Goal: Navigation & Orientation: Find specific page/section

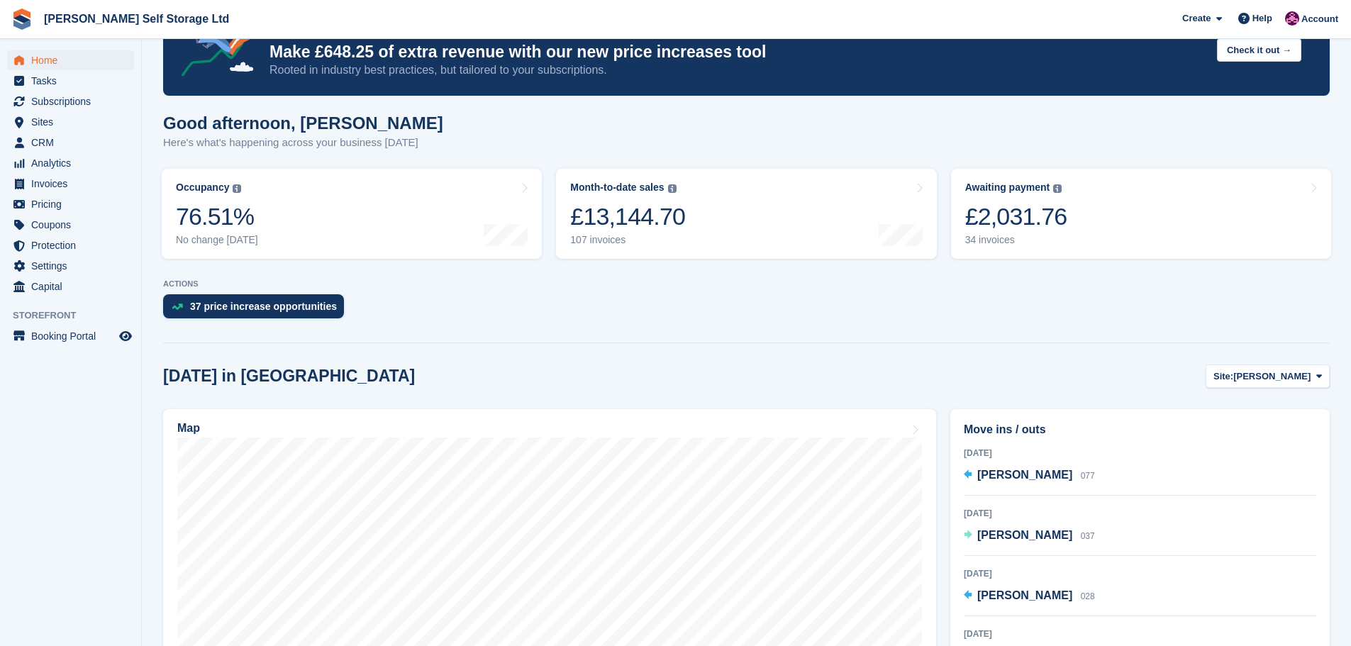
scroll to position [142, 0]
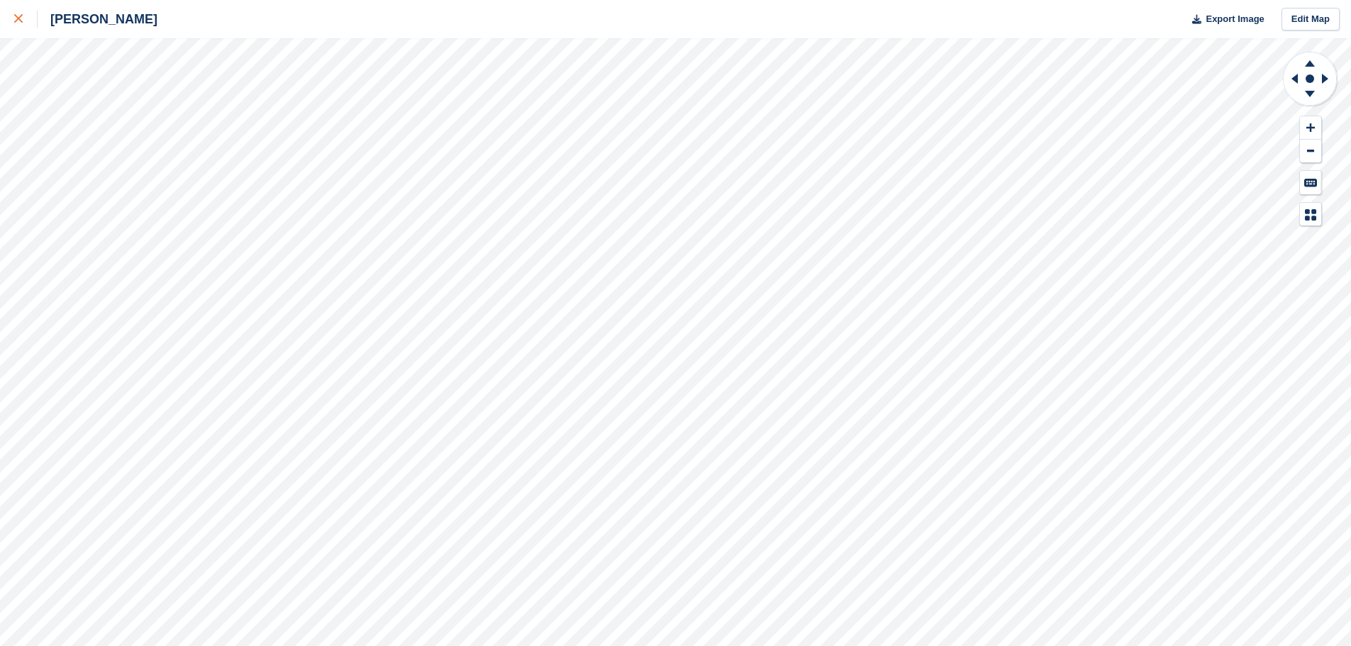
click at [18, 17] on icon at bounding box center [18, 18] width 9 height 9
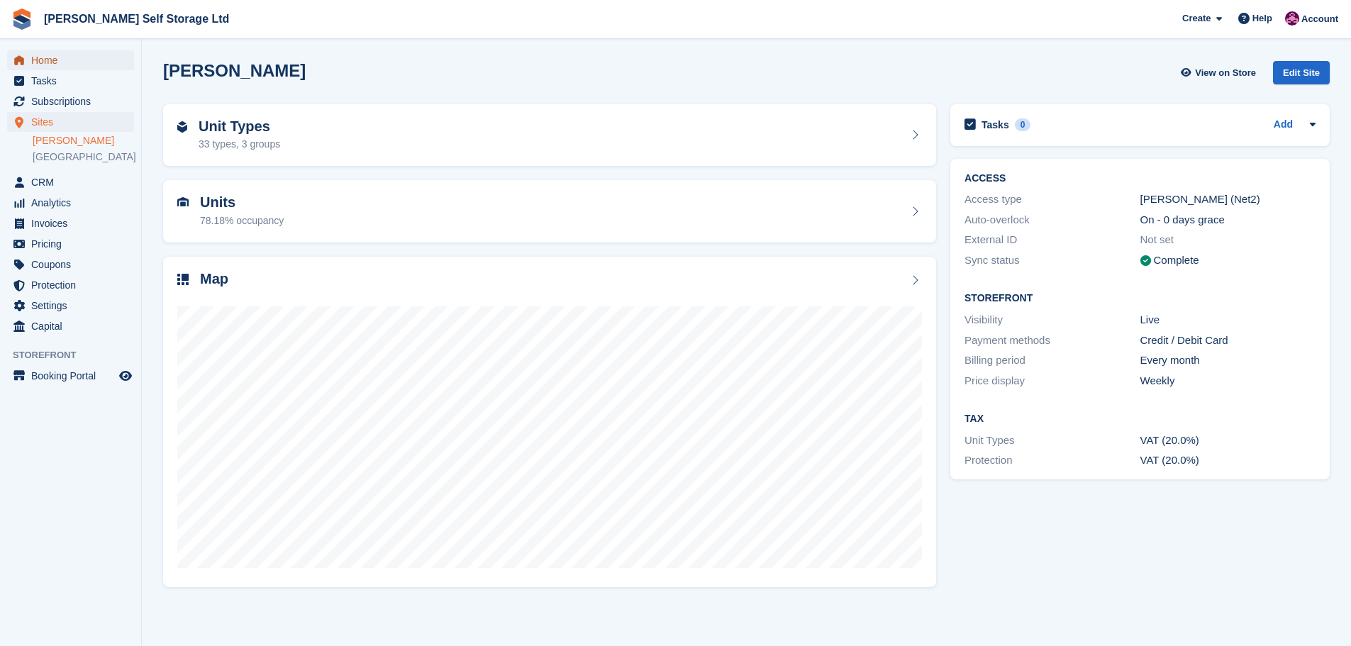
click at [51, 61] on span "Home" at bounding box center [73, 60] width 85 height 20
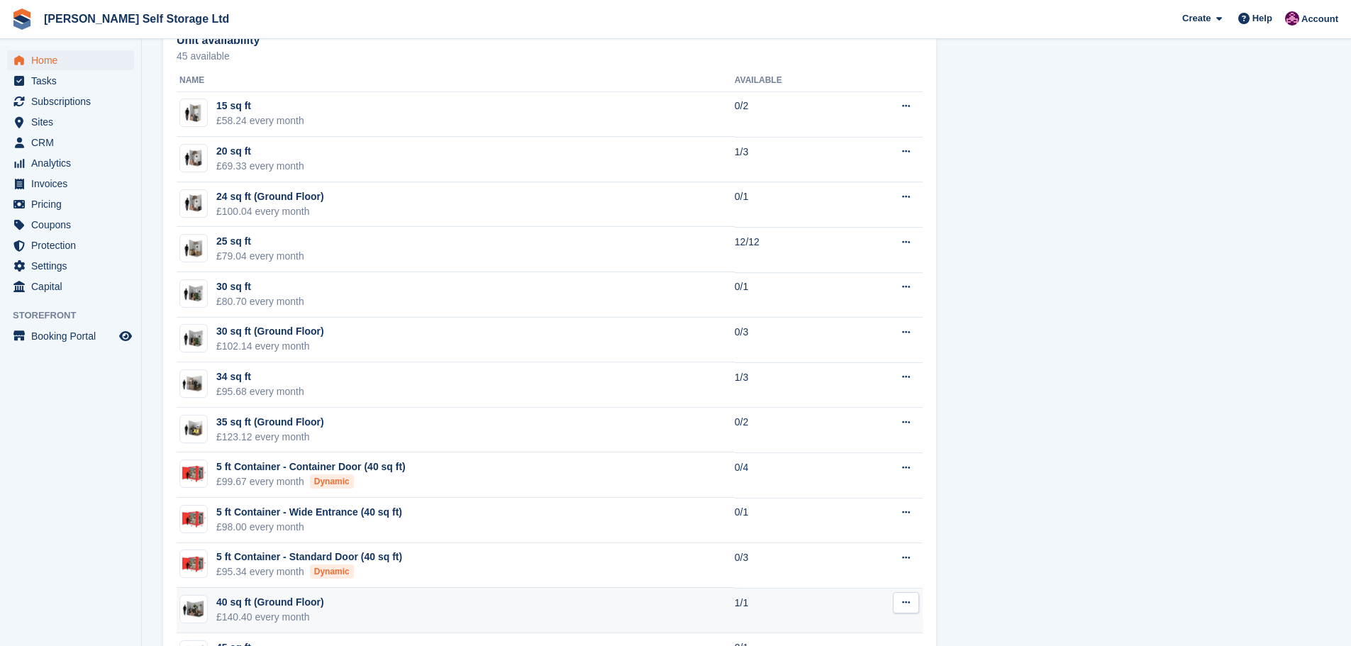
scroll to position [851, 0]
